Goal: Use online tool/utility

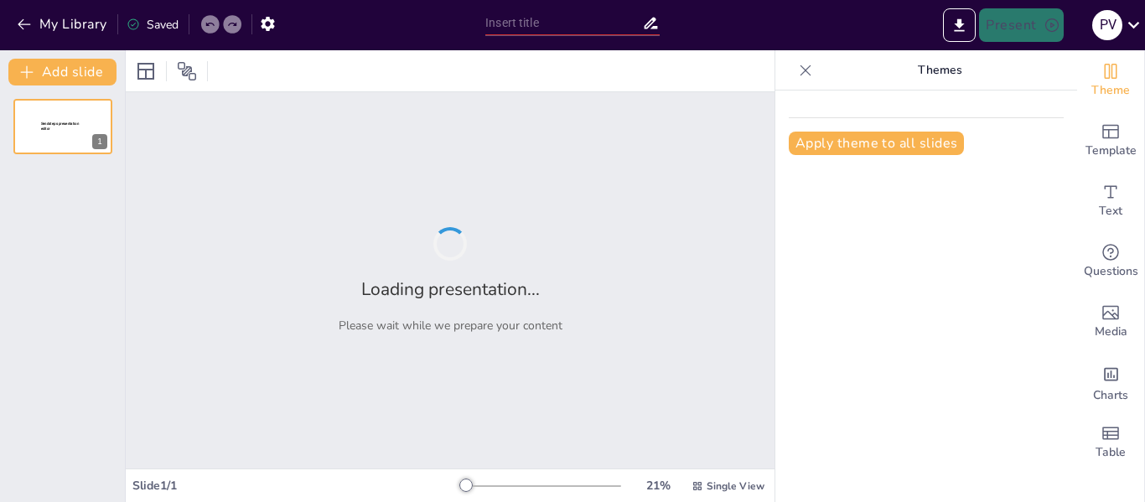
type input "Strategic Pathways to Trust: Building Recognition for Kanzomin"
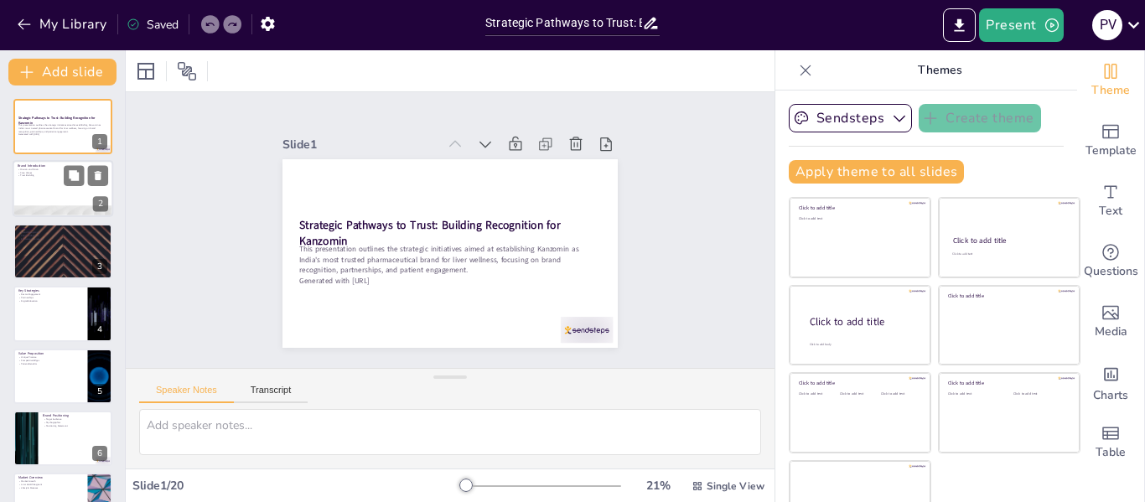
click at [54, 195] on div at bounding box center [63, 189] width 101 height 57
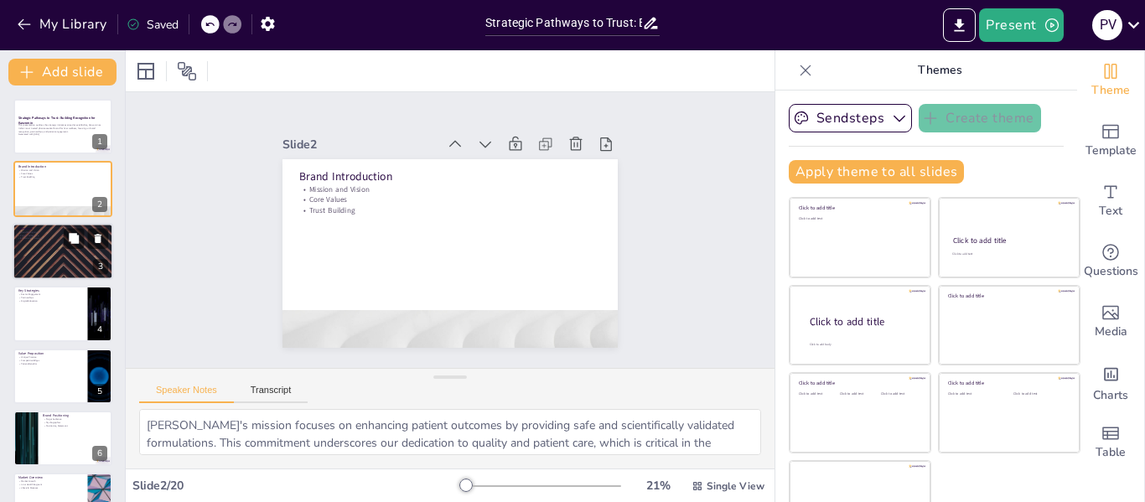
click at [59, 248] on div at bounding box center [63, 251] width 101 height 57
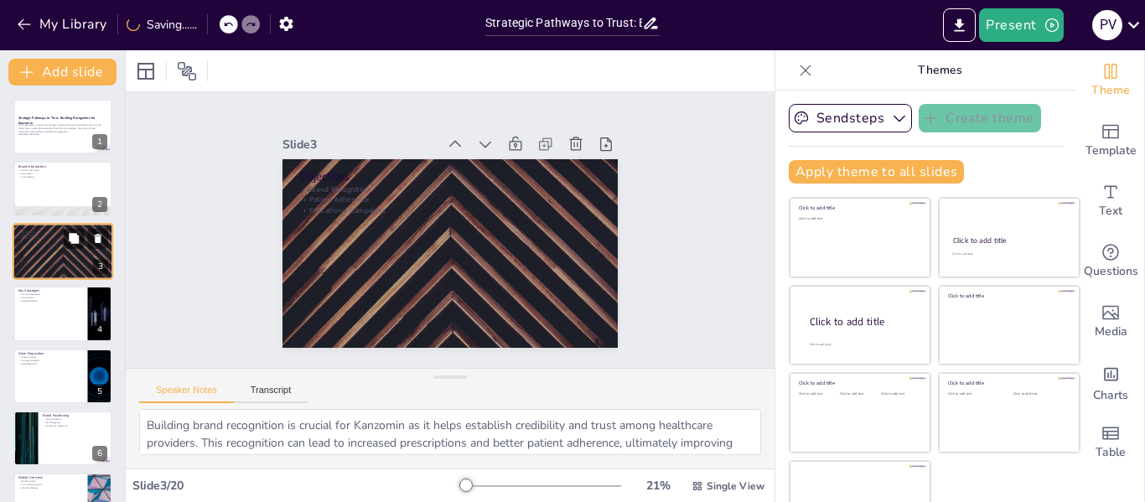
scroll to position [34, 0]
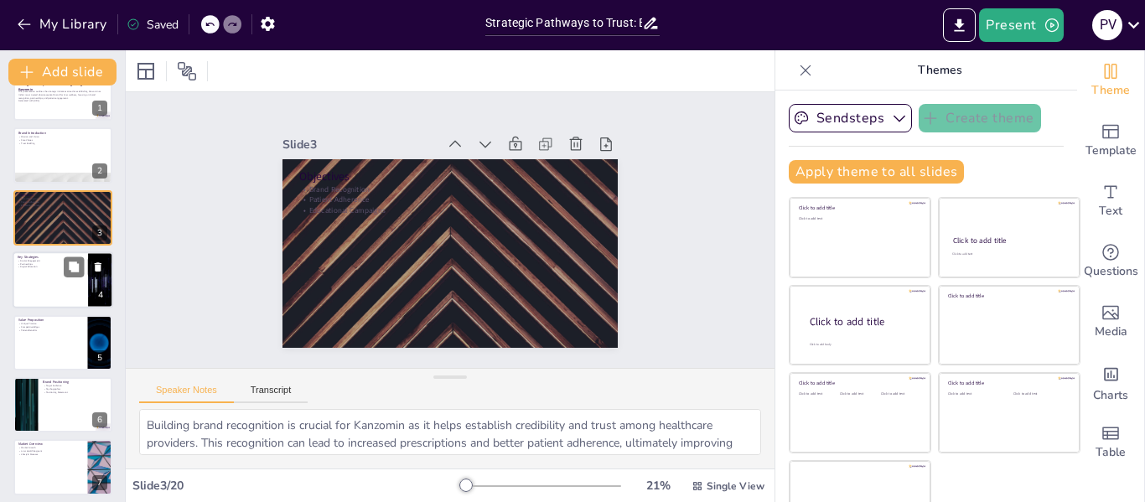
click at [59, 282] on div at bounding box center [63, 279] width 101 height 57
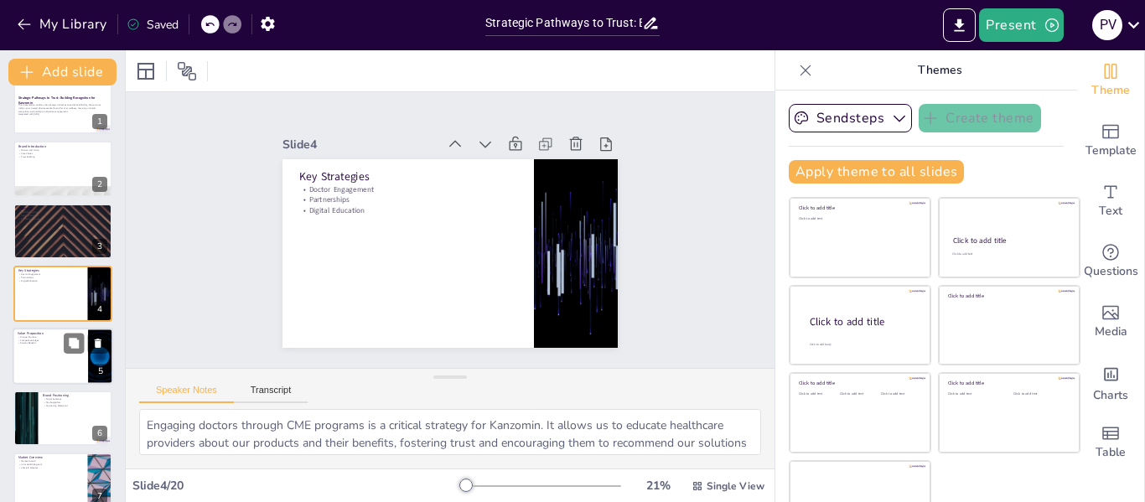
click at [54, 355] on div at bounding box center [63, 356] width 101 height 57
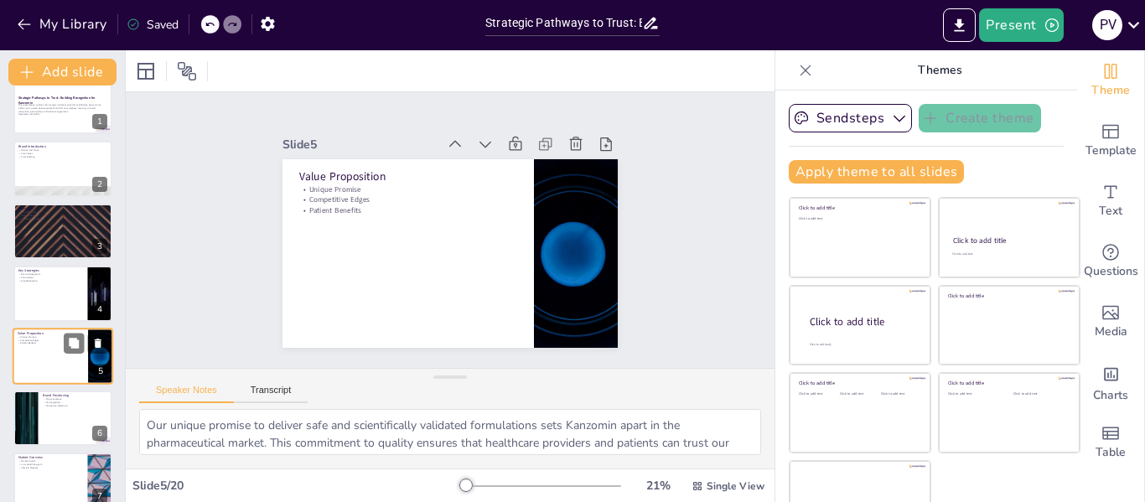
scroll to position [82, 0]
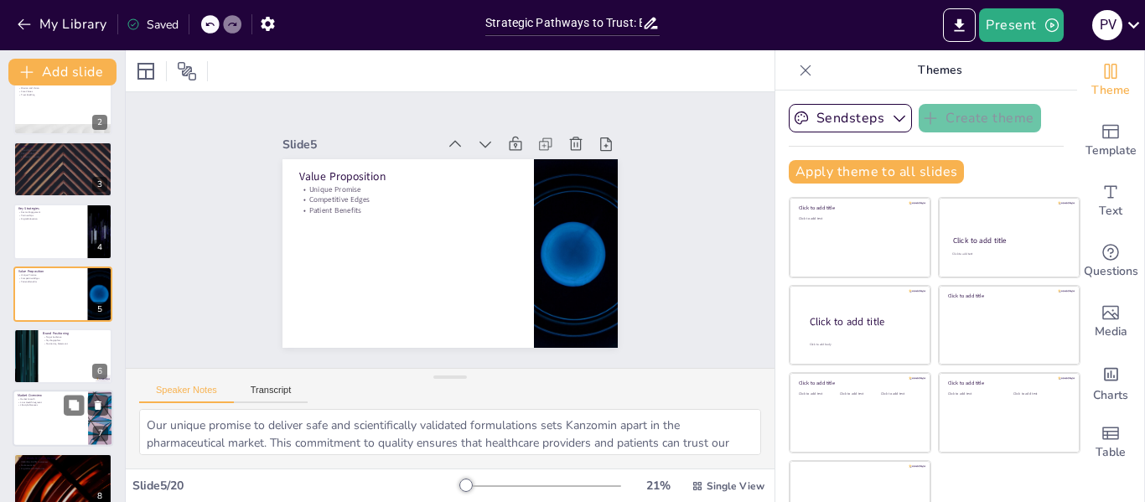
click at [56, 417] on div at bounding box center [63, 419] width 101 height 57
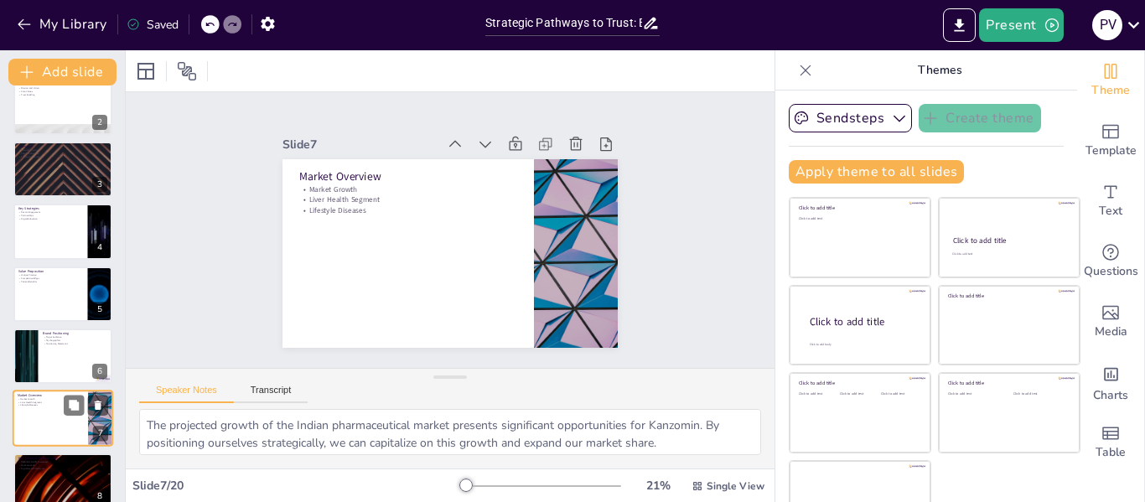
scroll to position [207, 0]
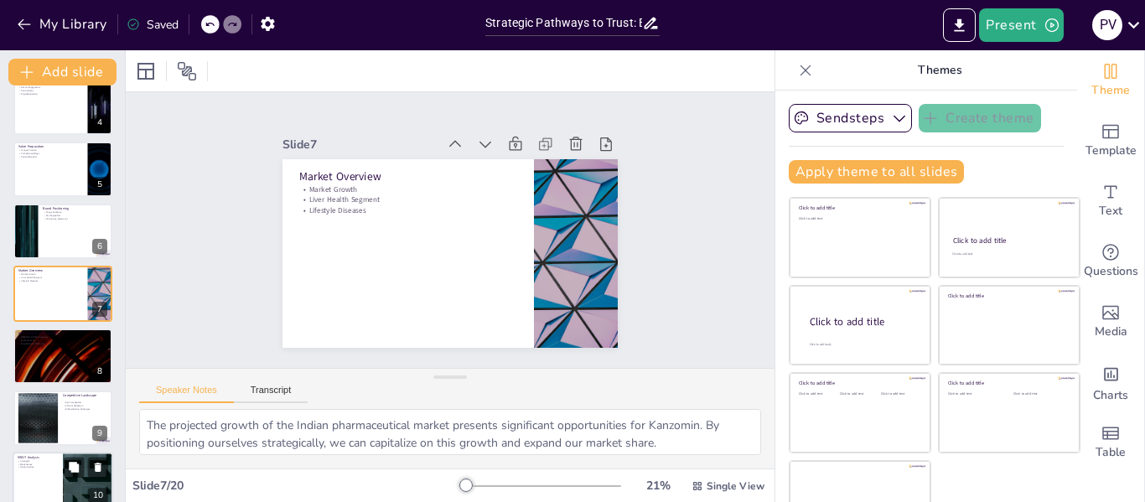
click at [47, 472] on div at bounding box center [63, 481] width 101 height 57
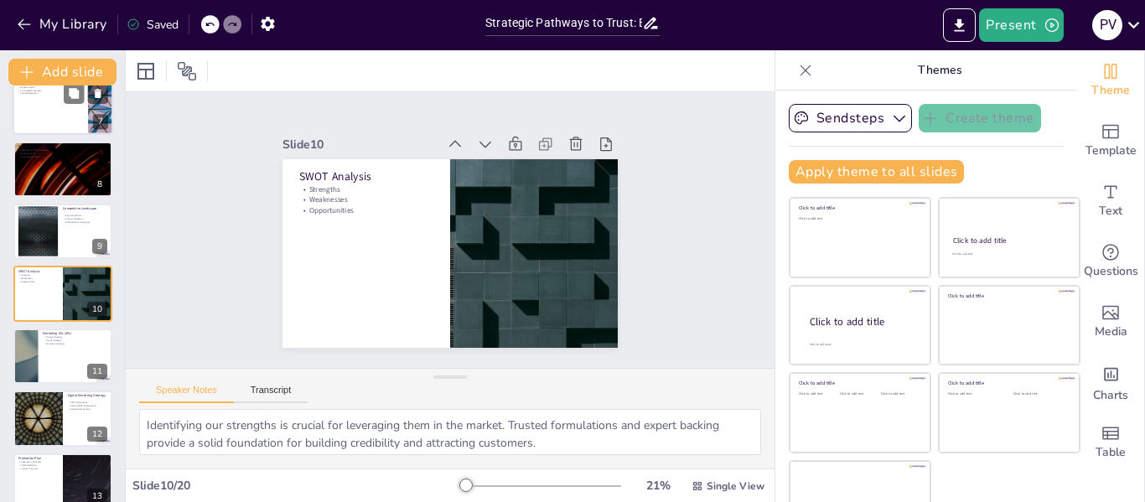
click at [48, 102] on div at bounding box center [63, 107] width 101 height 57
type textarea "The projected growth of the Indian pharmaceutical market presents significant o…"
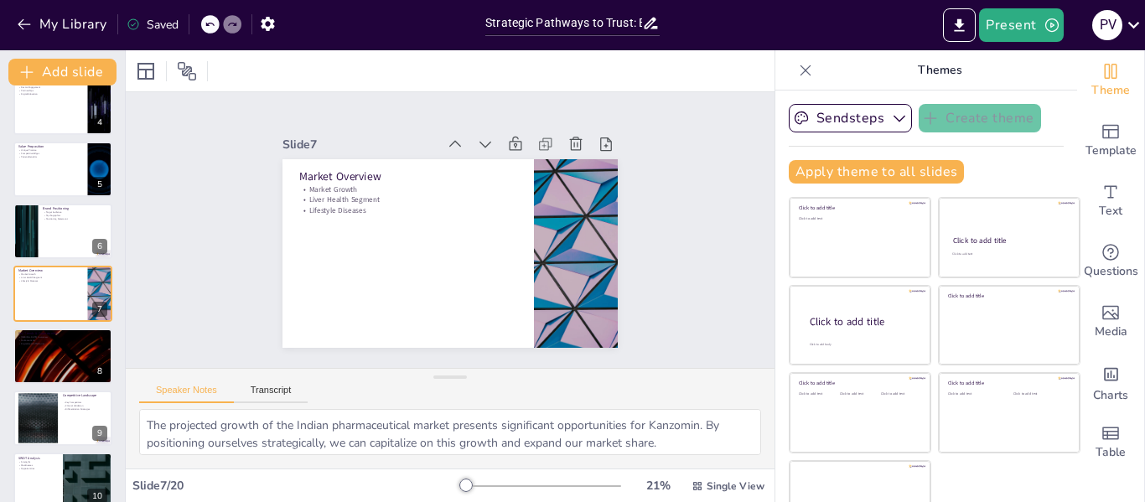
scroll to position [0, 0]
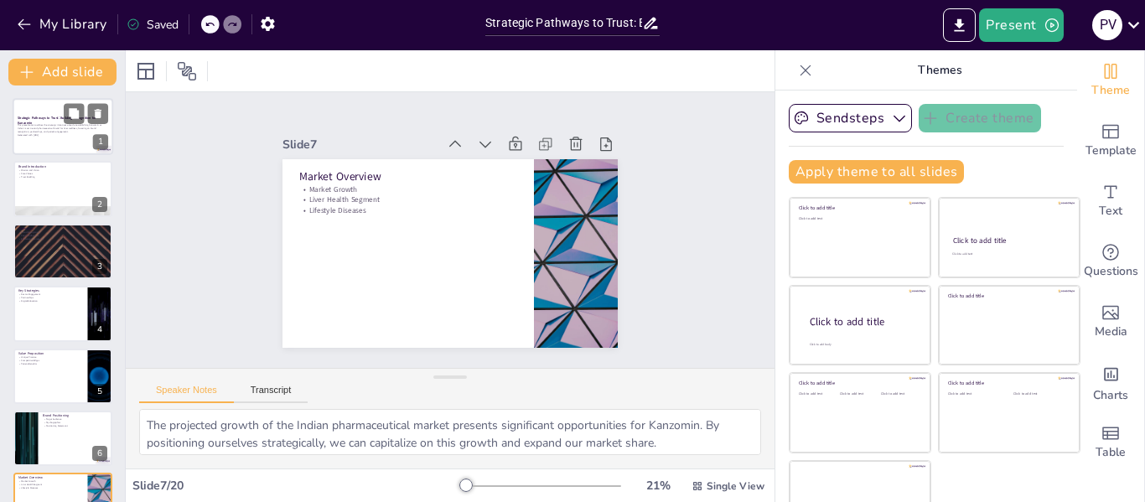
click at [57, 132] on p "This presentation outlines the strategic initiatives aimed at establishing Kanz…" at bounding box center [63, 128] width 91 height 9
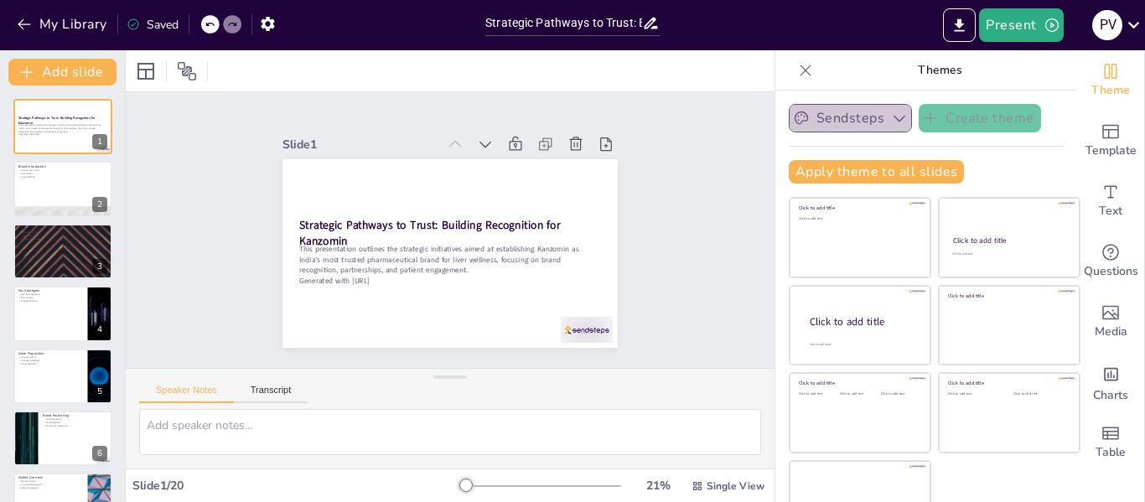
click at [891, 123] on icon "button" at bounding box center [899, 118] width 17 height 17
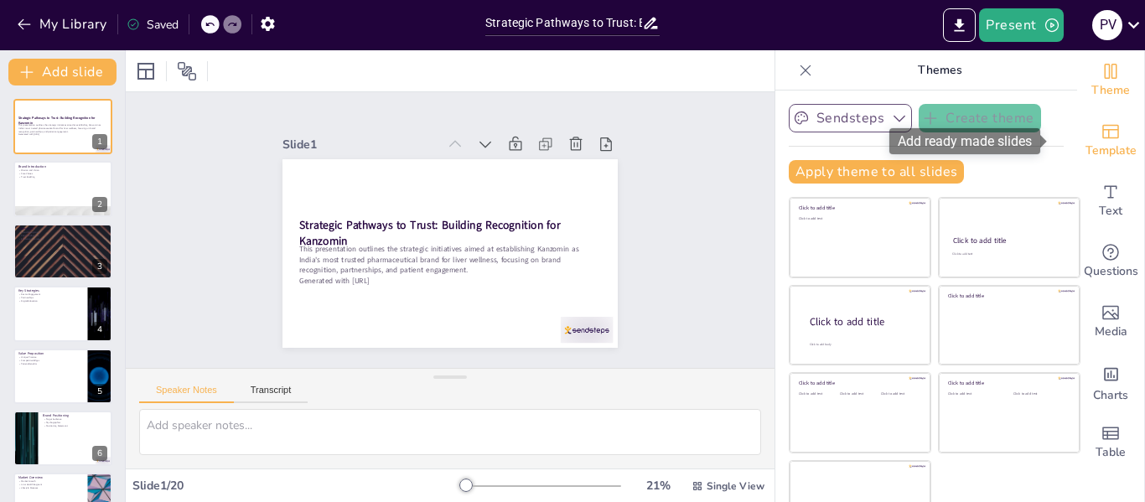
click at [1100, 135] on icon "Add ready made slides" at bounding box center [1110, 132] width 20 height 20
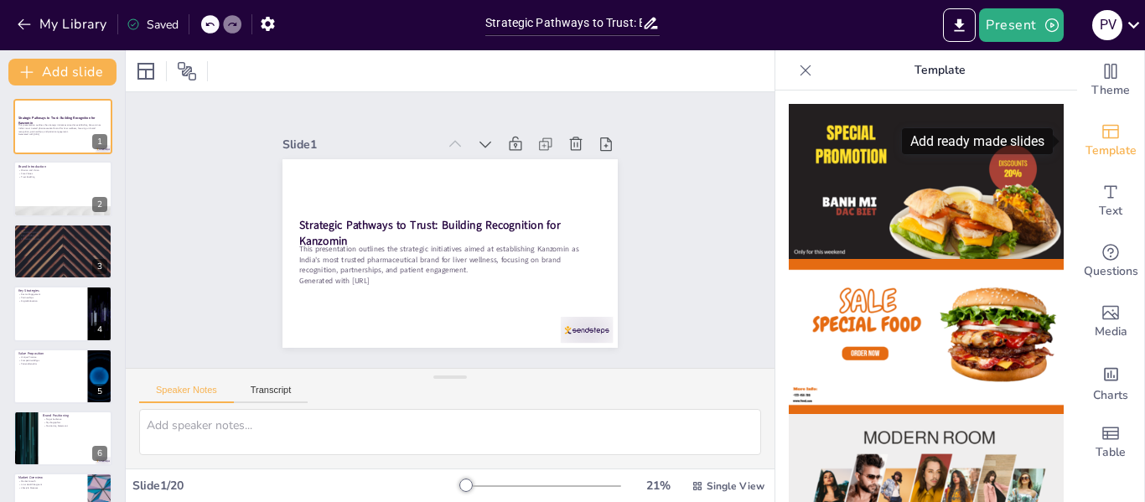
drag, startPoint x: 1062, startPoint y: 142, endPoint x: 1066, endPoint y: 166, distance: 24.7
click at [1066, 166] on body "My Library Saved Strategic Pathways to Trust: Building Recognition for Kanzomin…" at bounding box center [572, 251] width 1145 height 502
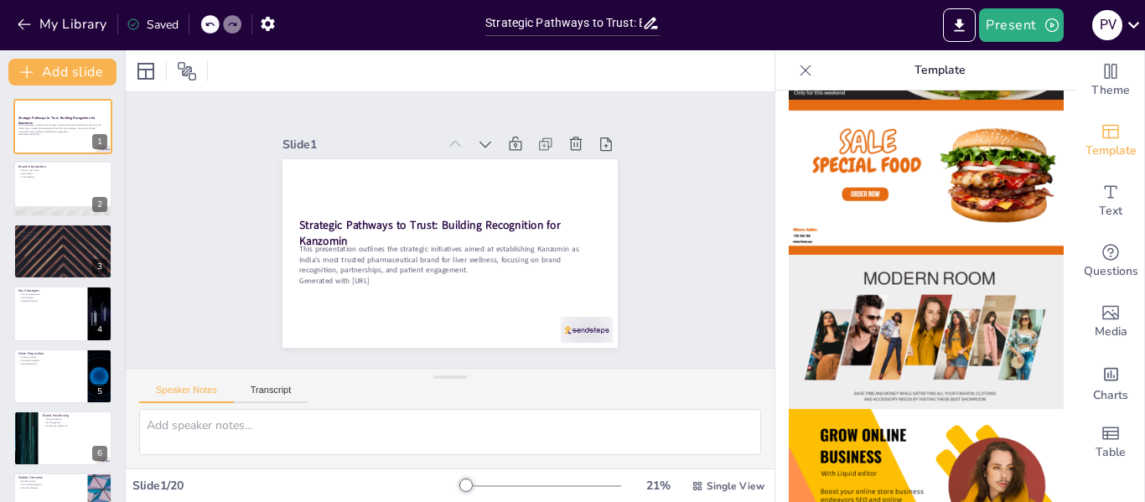
scroll to position [146, 0]
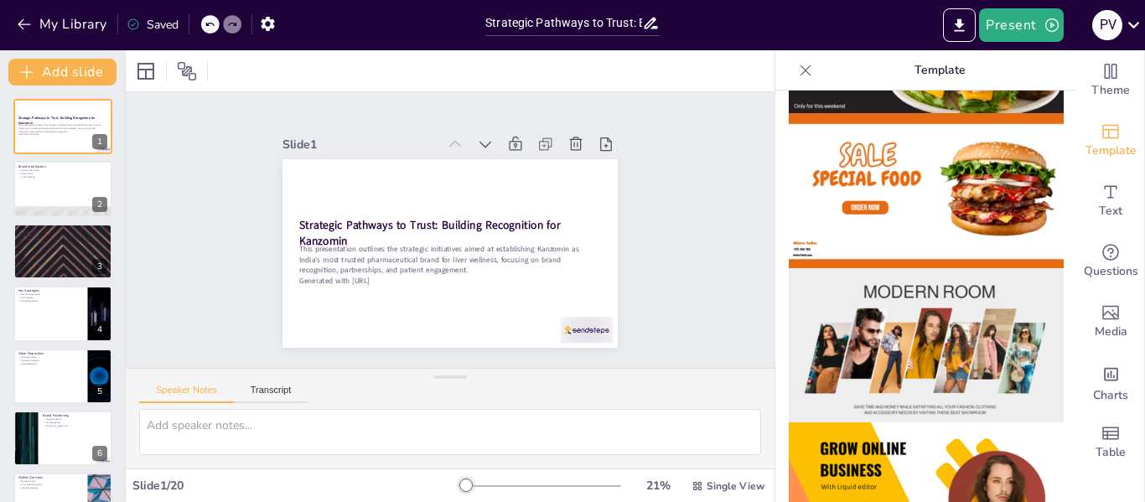
click at [931, 350] on img at bounding box center [926, 345] width 275 height 155
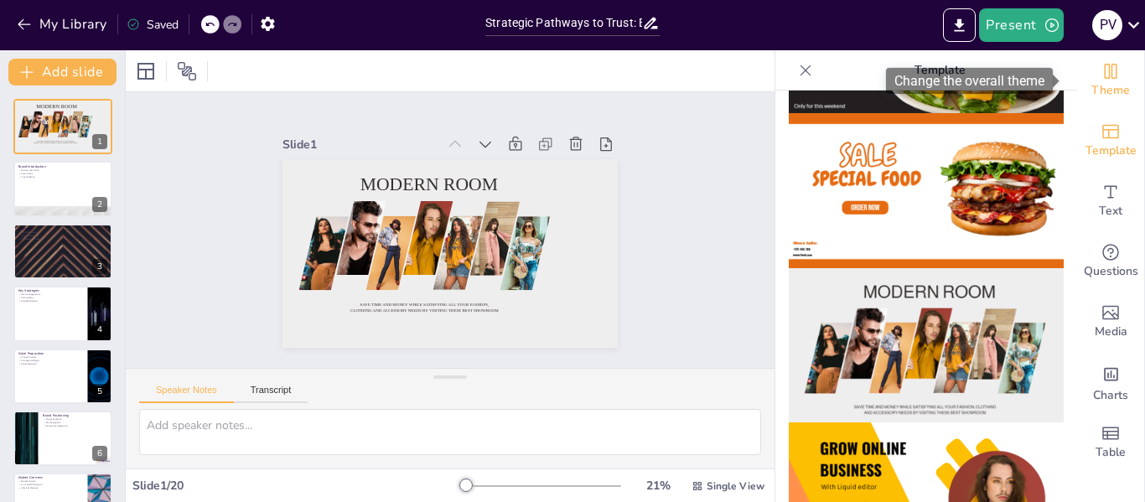
click at [1101, 82] on span "Theme" at bounding box center [1110, 90] width 39 height 18
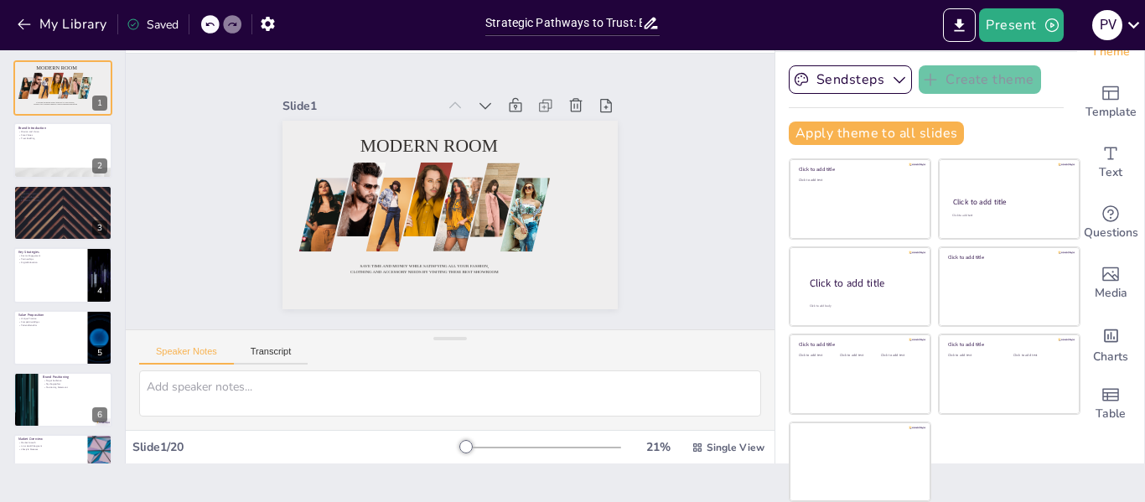
scroll to position [0, 0]
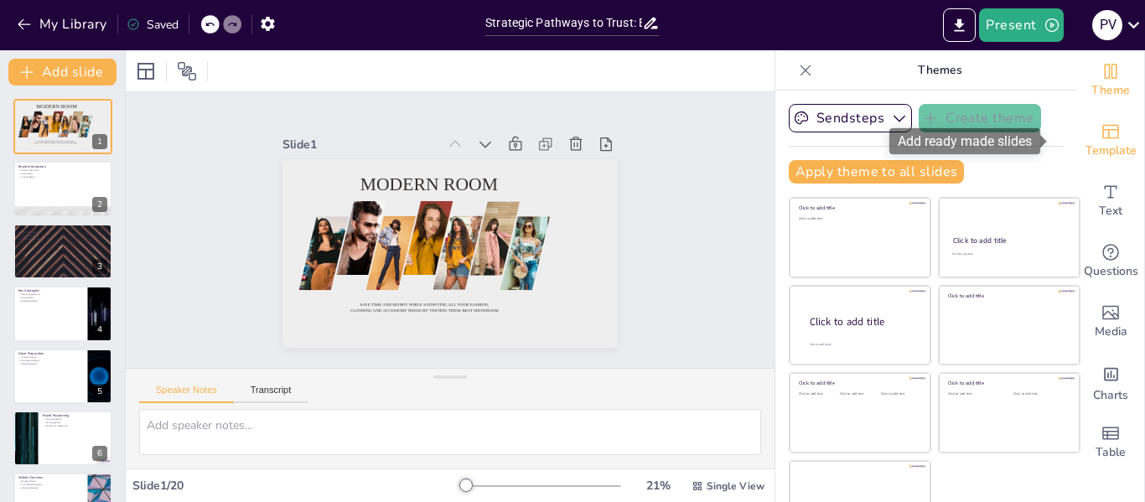
click at [1100, 139] on icon "Add ready made slides" at bounding box center [1110, 132] width 20 height 20
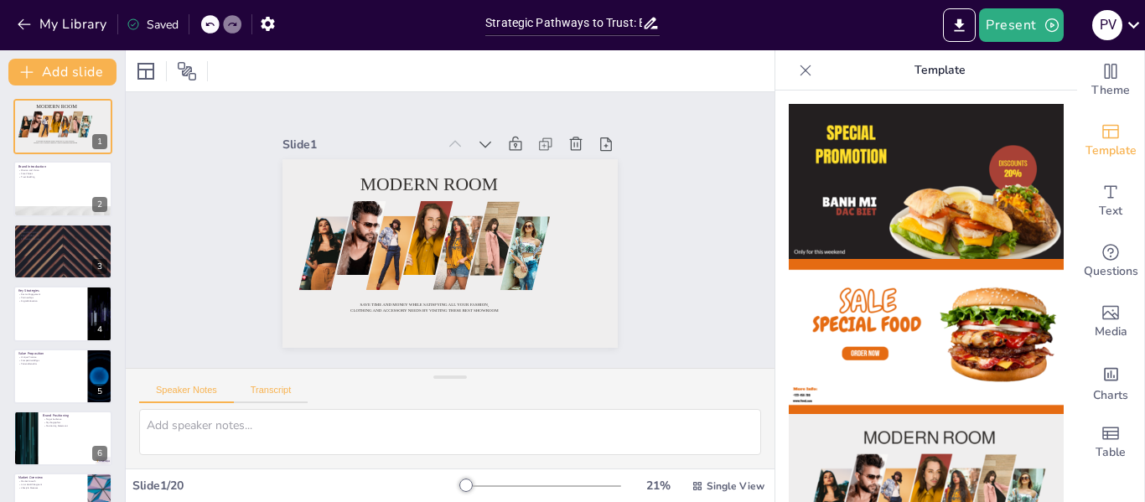
click at [286, 393] on button "Transcript" at bounding box center [271, 394] width 75 height 18
click at [212, 389] on button "Speaker Notes" at bounding box center [186, 394] width 95 height 18
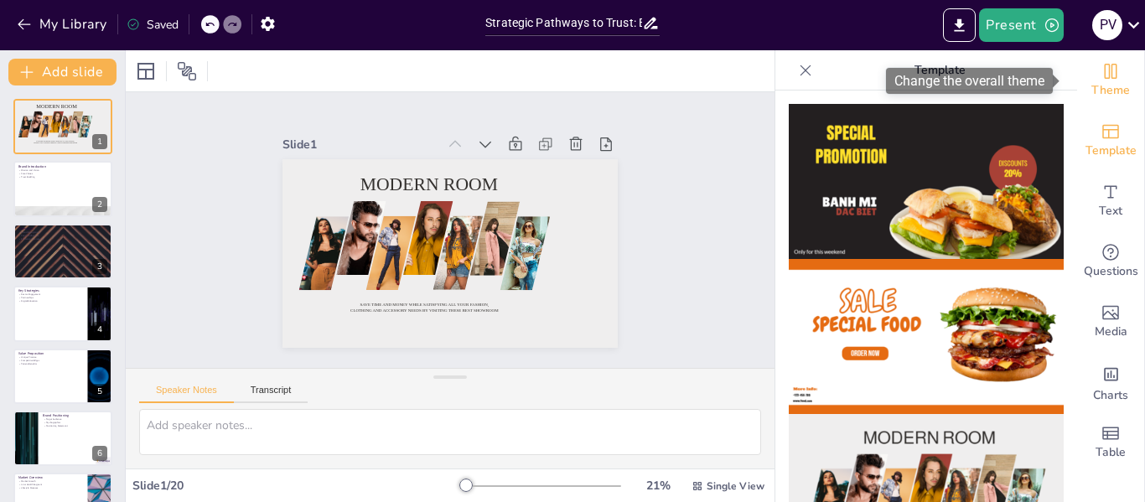
click at [1100, 67] on icon "Change the overall theme" at bounding box center [1110, 71] width 20 height 20
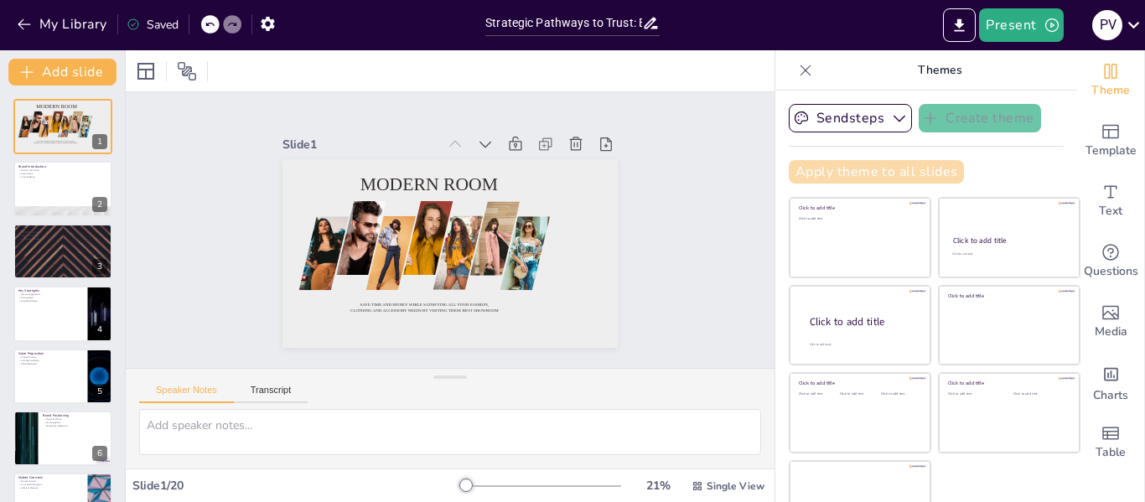
click at [842, 173] on button "Apply theme to all slides" at bounding box center [876, 171] width 175 height 23
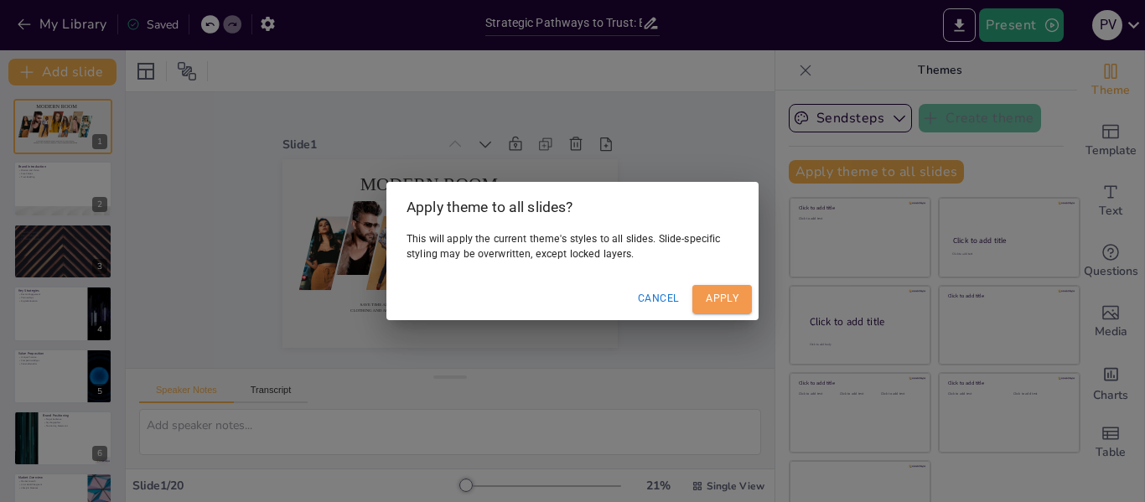
click at [720, 301] on button "Apply" at bounding box center [722, 299] width 60 height 28
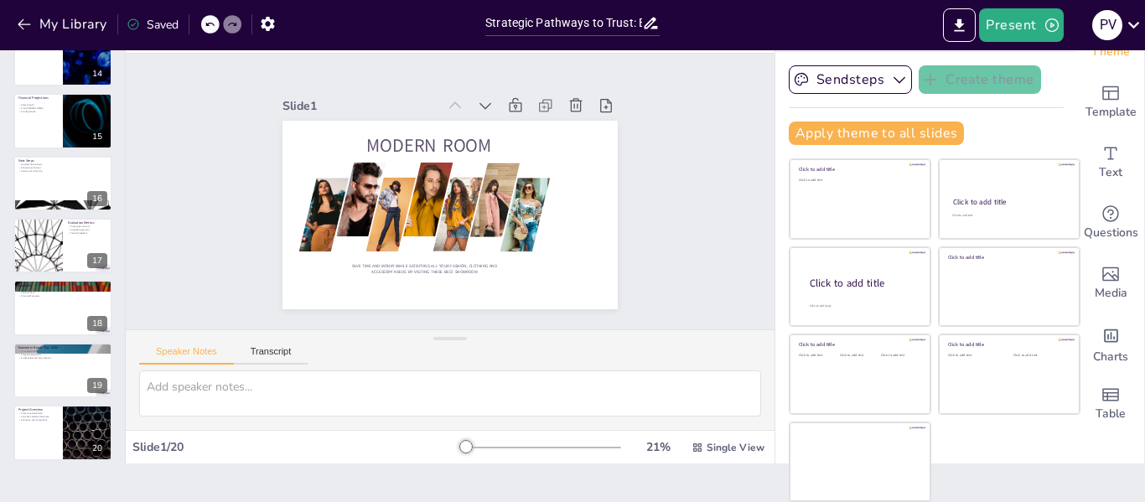
scroll to position [851, 0]
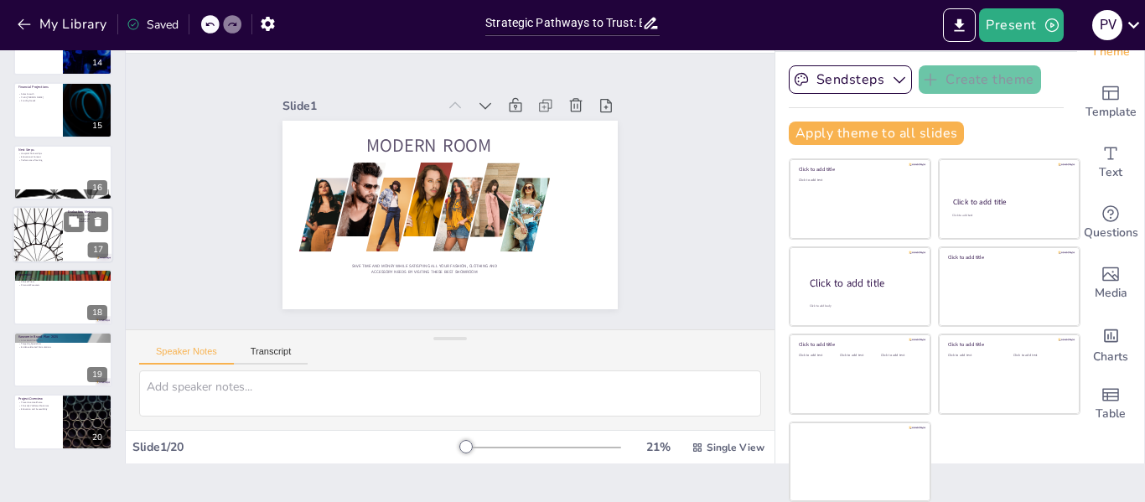
click at [74, 241] on div at bounding box center [63, 234] width 101 height 57
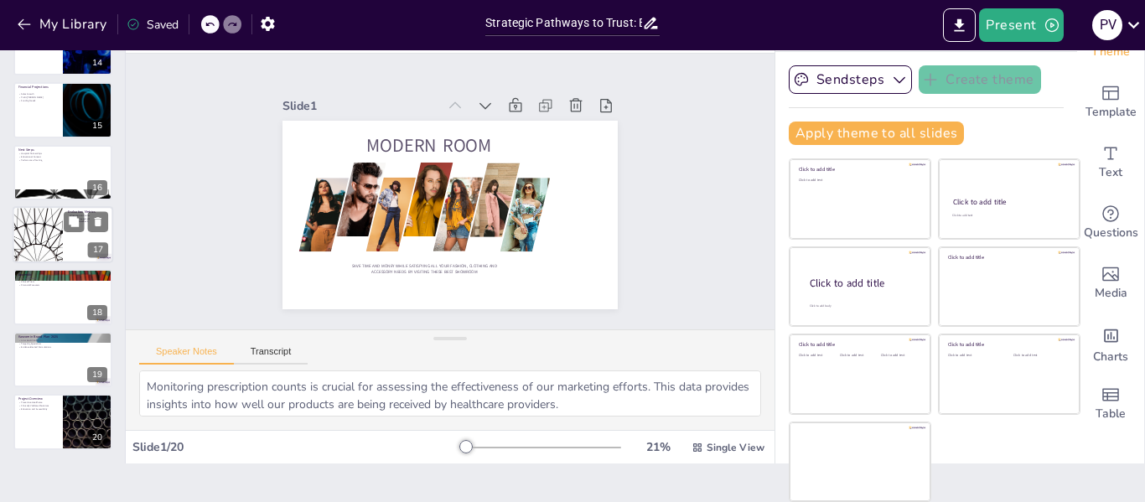
scroll to position [831, 0]
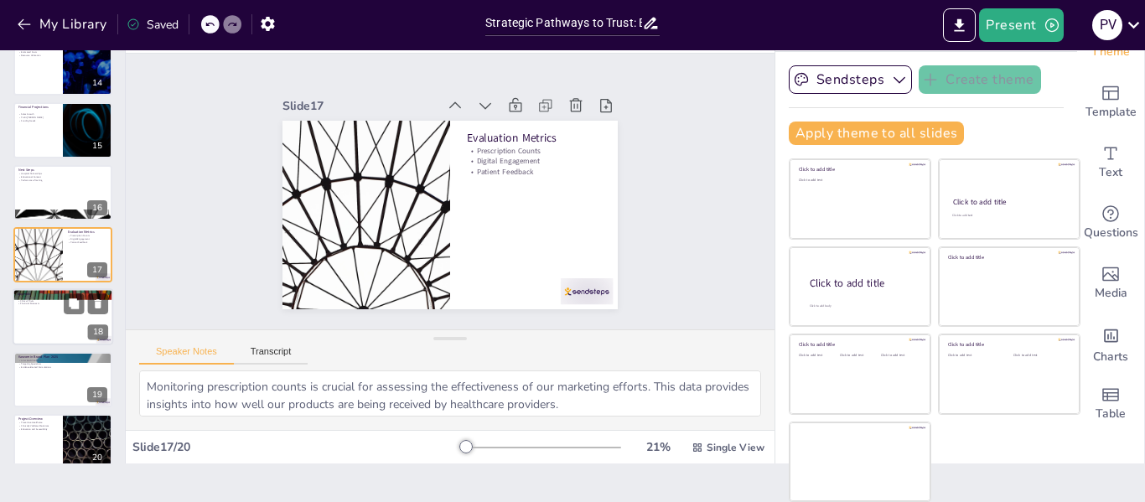
click at [48, 311] on div at bounding box center [63, 317] width 101 height 57
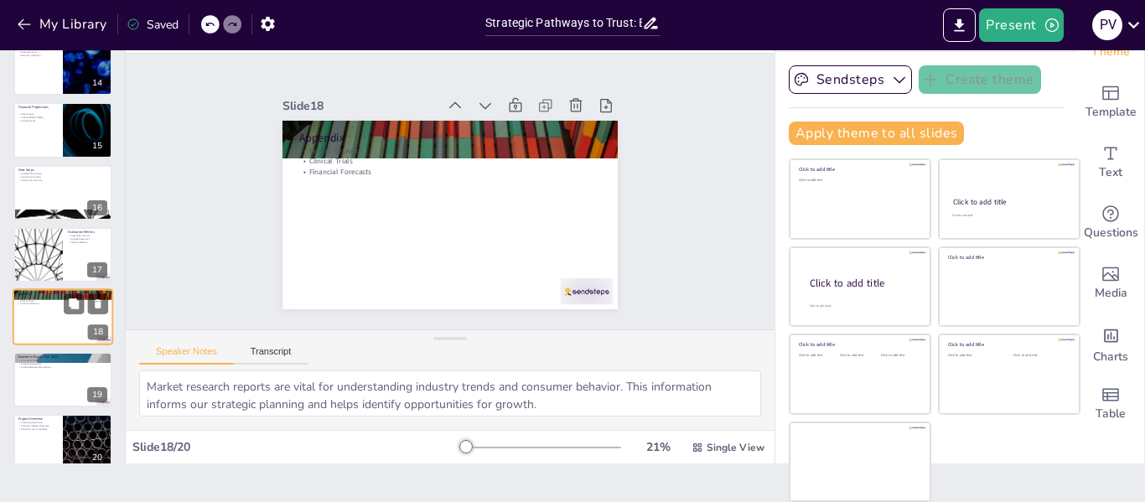
scroll to position [851, 0]
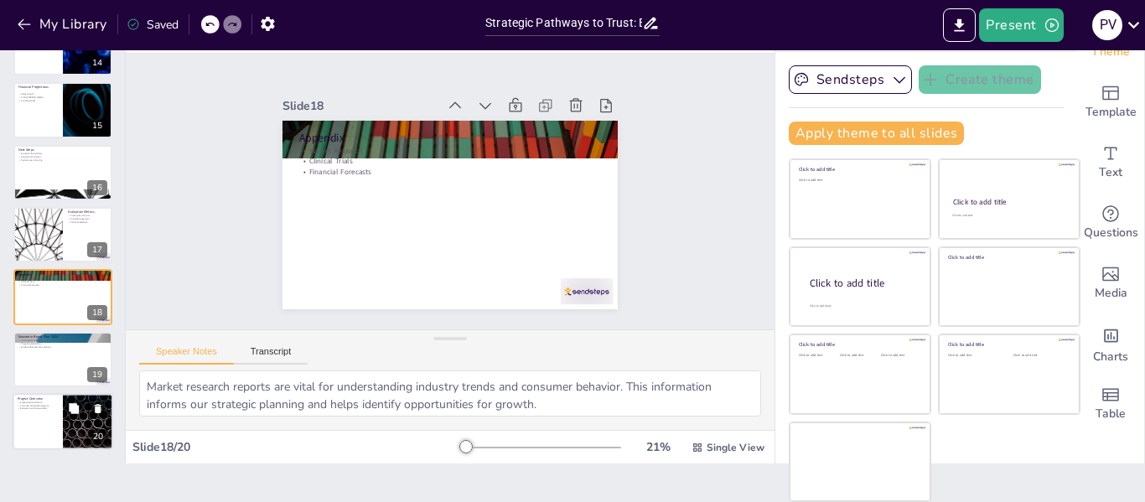
click at [45, 430] on div at bounding box center [63, 421] width 101 height 57
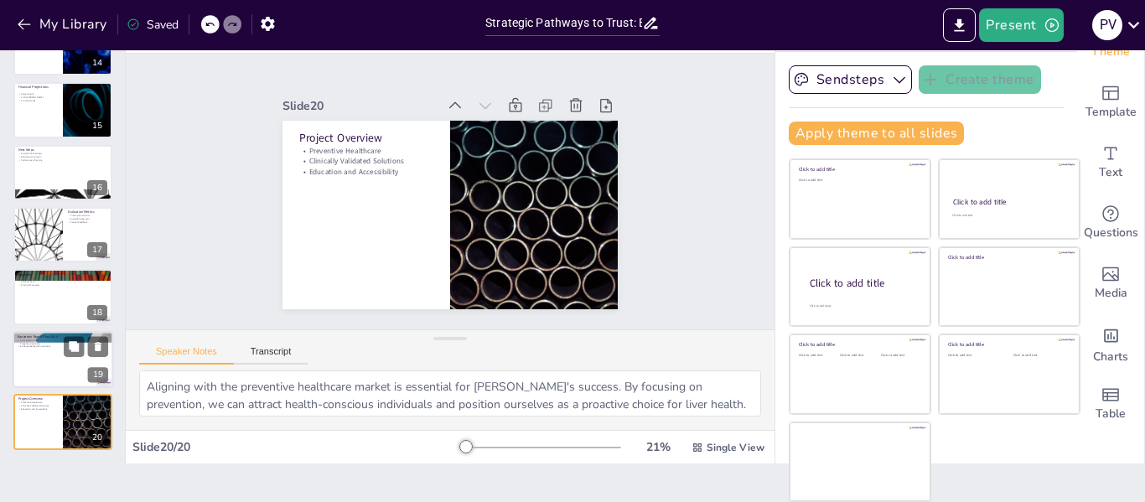
click at [32, 370] on div at bounding box center [63, 359] width 101 height 57
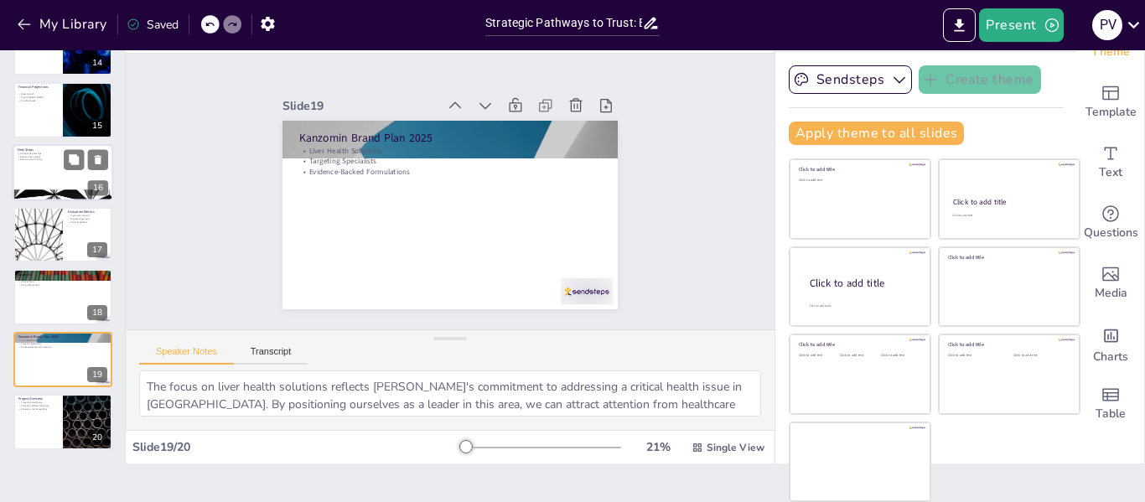
click at [52, 168] on div at bounding box center [63, 172] width 101 height 57
type textarea "Finalizing hospital partnerships is a critical next step for Kanzomin. These co…"
